Goal: Task Accomplishment & Management: Complete application form

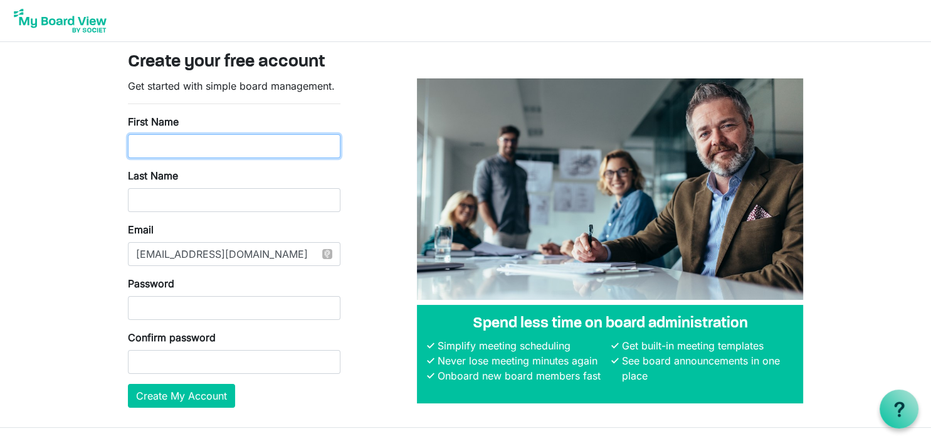
click at [201, 150] on input "First Name" at bounding box center [234, 146] width 213 height 24
type input "Linda"
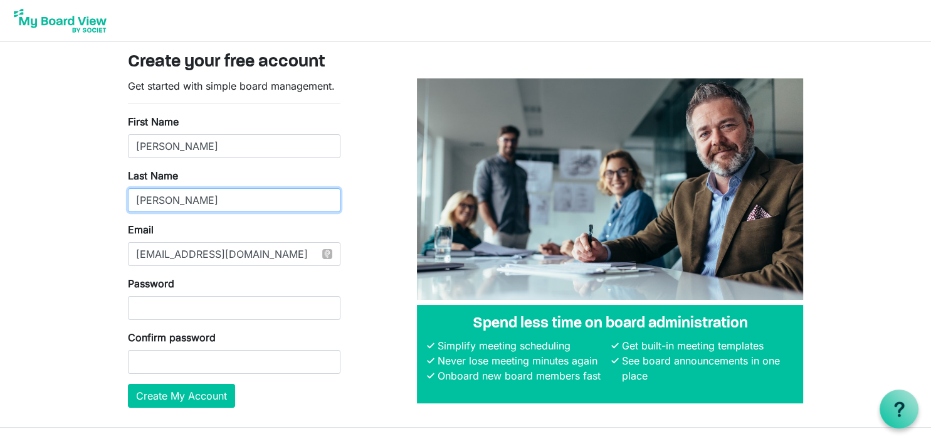
type input "Tucker"
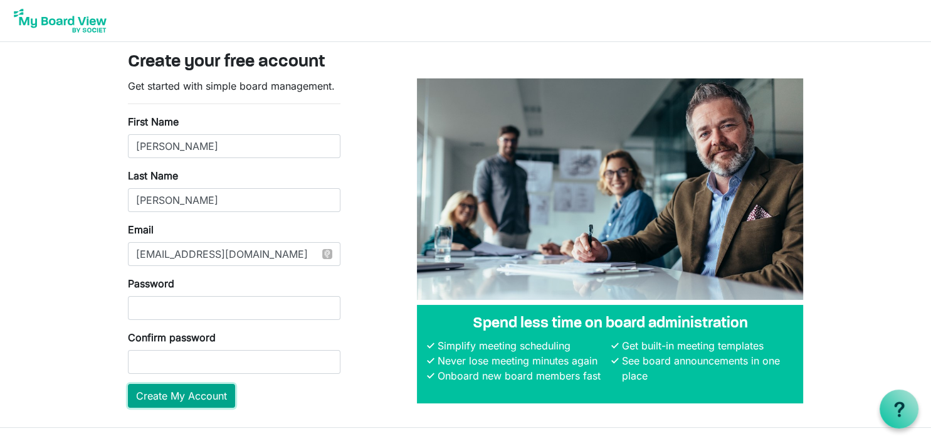
click at [174, 396] on button "Create My Account" at bounding box center [181, 396] width 107 height 24
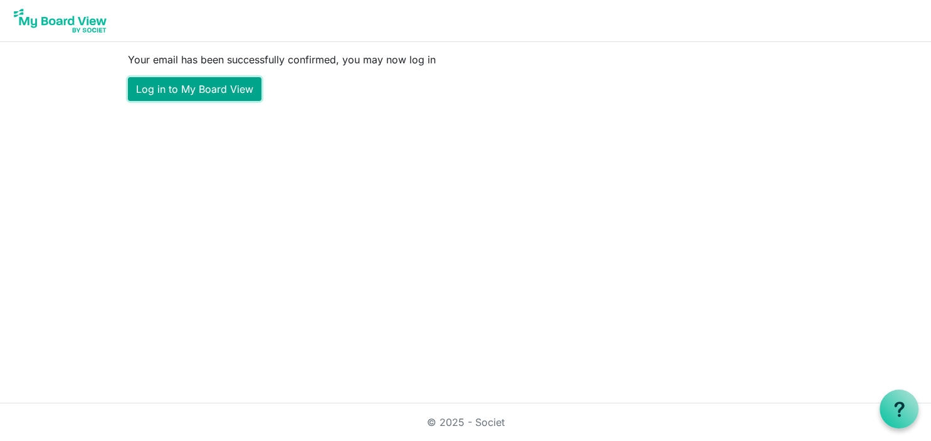
click at [210, 90] on link "Log in to My Board View" at bounding box center [195, 89] width 134 height 24
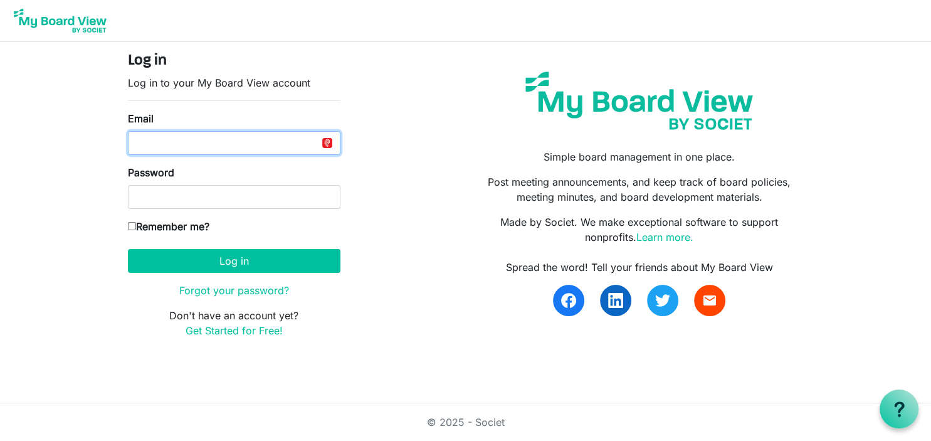
click at [177, 139] on input "Email" at bounding box center [234, 143] width 213 height 24
type input "[EMAIL_ADDRESS][DOMAIN_NAME]"
click at [132, 223] on input "Remember me?" at bounding box center [132, 226] width 8 height 8
checkbox input "true"
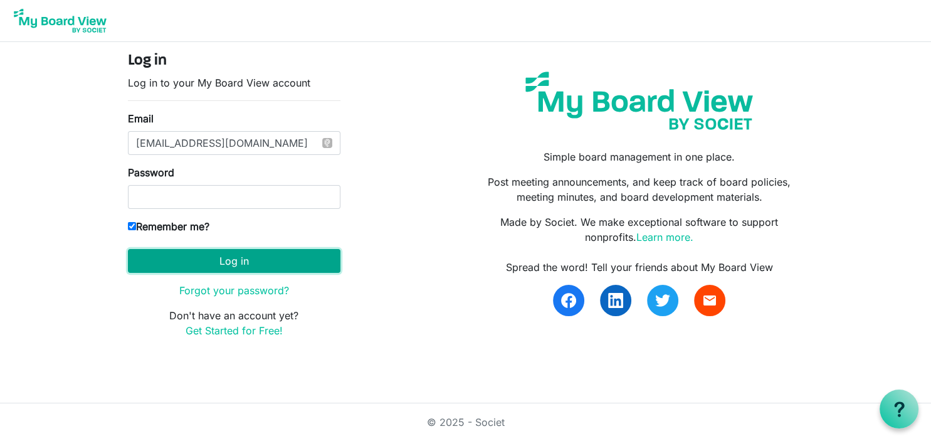
click at [199, 263] on button "Log in" at bounding box center [234, 261] width 213 height 24
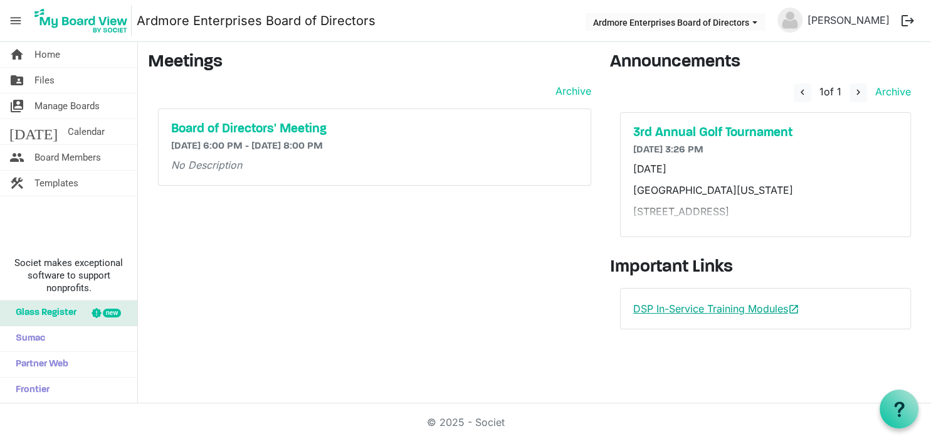
click at [660, 308] on link "DSP In-Service Training Modules open_in_new" at bounding box center [716, 308] width 166 height 13
click at [426, 326] on div "Meetings Archive Board of Directors' Meeting 9/17/2025 6:00 PM - 9/17/2025 8:00…" at bounding box center [370, 195] width 462 height 287
click at [176, 378] on div "home Home folder_shared Files switch_account Manage Boards today Calendar peopl…" at bounding box center [465, 222] width 931 height 361
click at [63, 315] on span "Glass Register" at bounding box center [42, 312] width 67 height 25
click at [68, 134] on span "Calendar" at bounding box center [86, 131] width 37 height 25
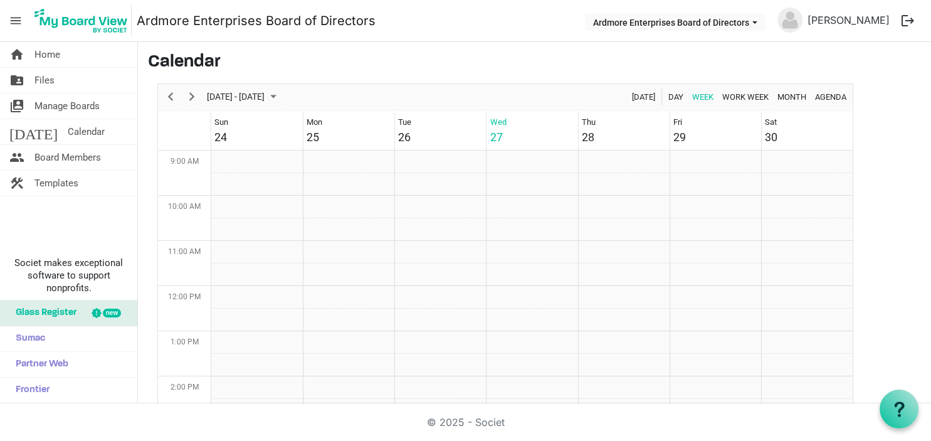
scroll to position [406, 0]
click at [190, 97] on span "Next" at bounding box center [191, 97] width 15 height 16
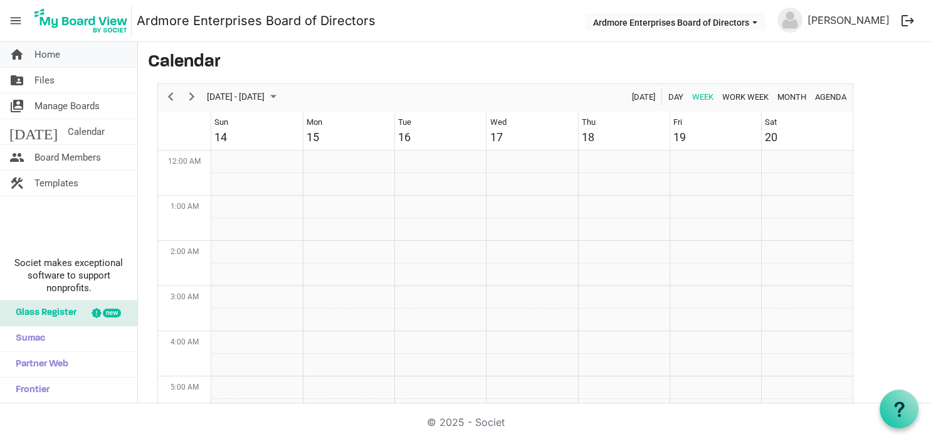
click at [61, 51] on link "home Home" at bounding box center [68, 54] width 137 height 25
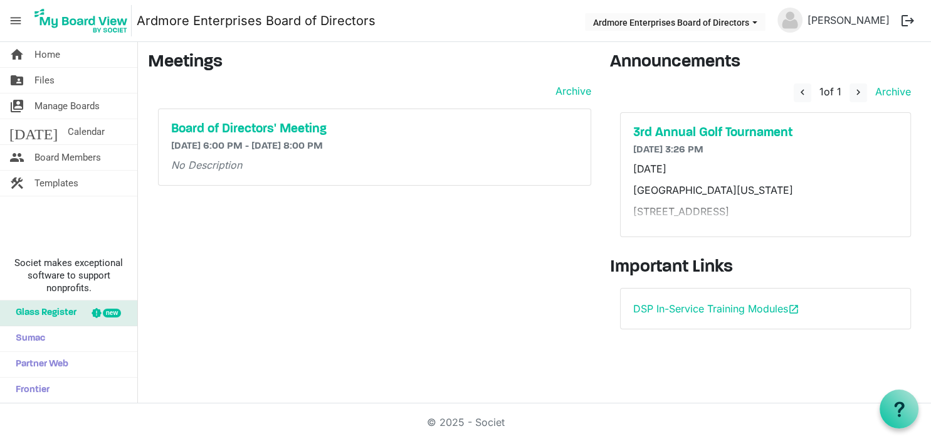
click at [18, 21] on span "menu" at bounding box center [16, 21] width 24 height 24
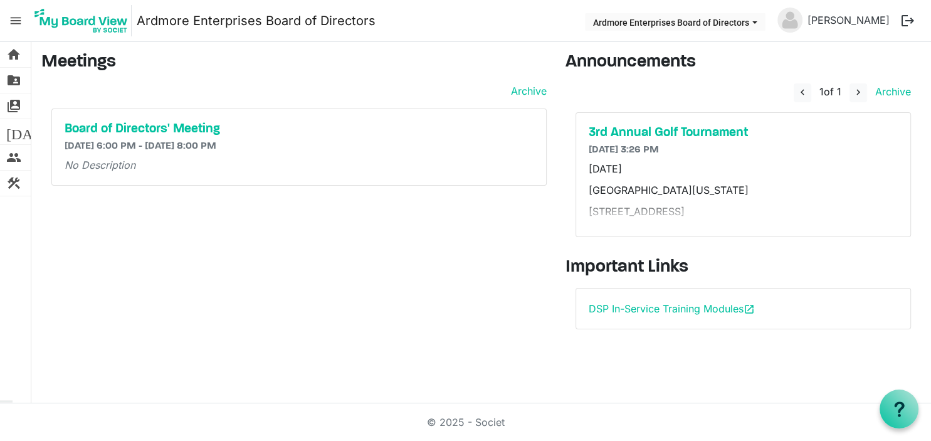
click at [18, 21] on span "menu" at bounding box center [16, 21] width 24 height 24
